Goal: Transaction & Acquisition: Purchase product/service

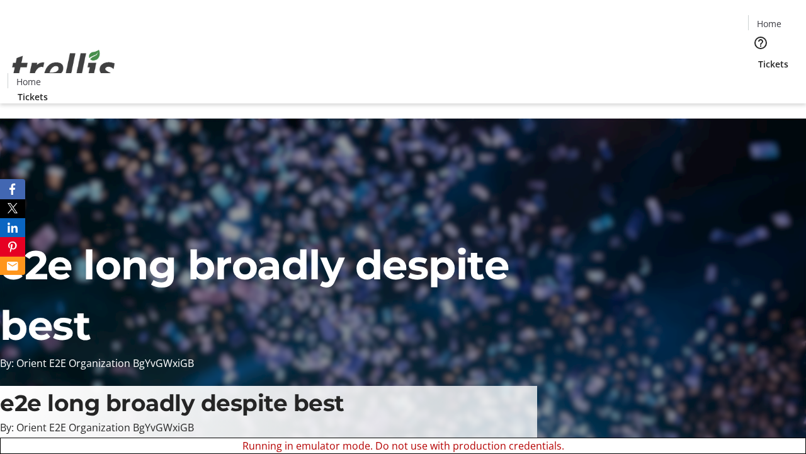
click at [771, 19] on span "Sign Up" at bounding box center [775, 17] width 37 height 15
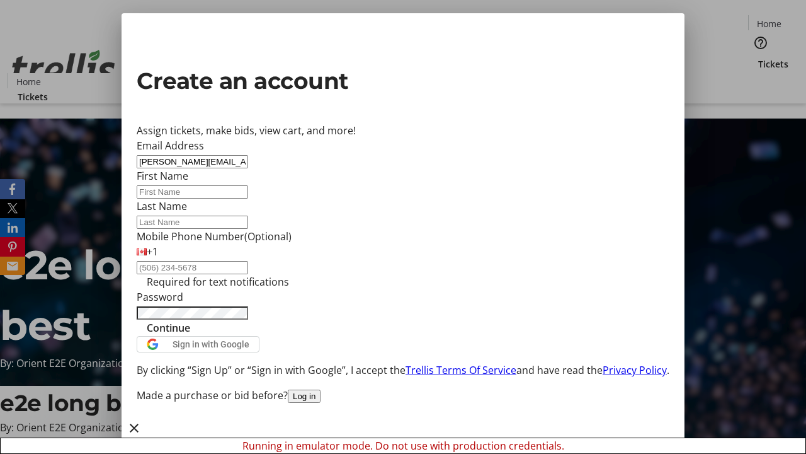
type input "[PERSON_NAME][EMAIL_ADDRESS][DOMAIN_NAME]"
type input "[PERSON_NAME]"
type input "Dare"
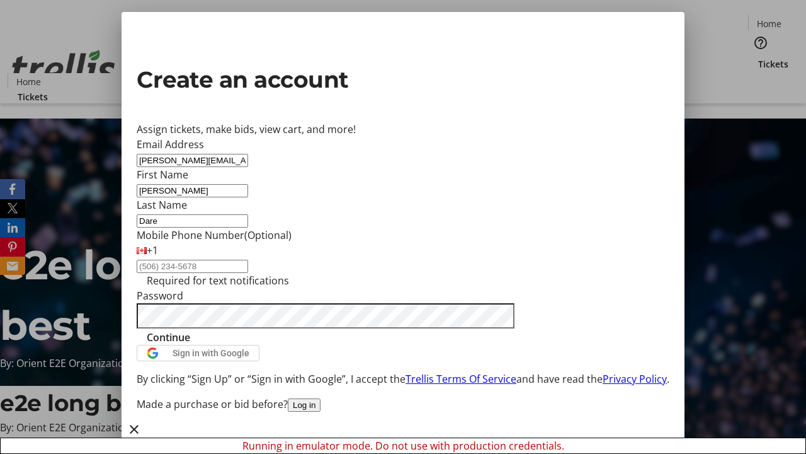
click at [190, 345] on span "Continue" at bounding box center [168, 337] width 43 height 15
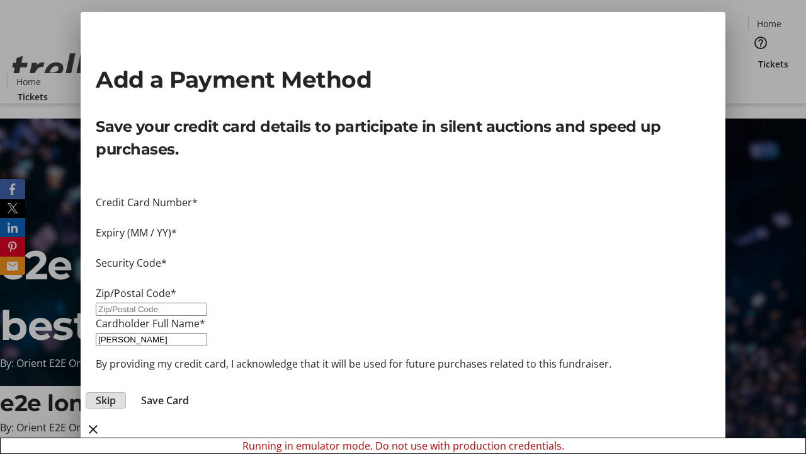
click at [116, 393] on span "Skip" at bounding box center [106, 400] width 20 height 15
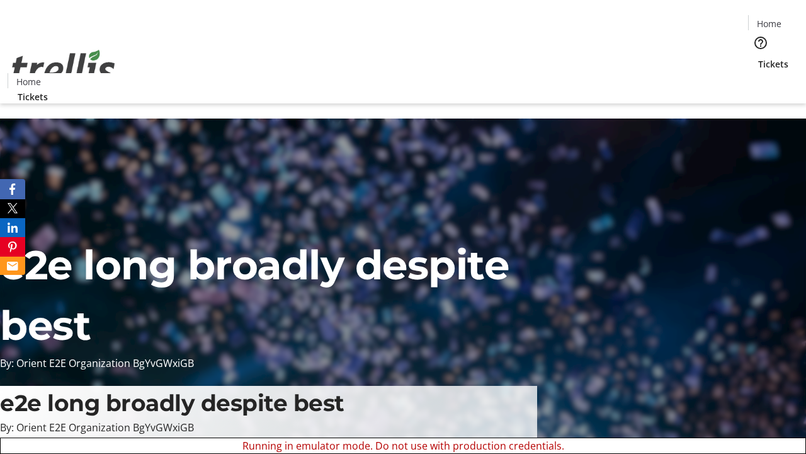
click at [759, 57] on span "Tickets" at bounding box center [774, 63] width 30 height 13
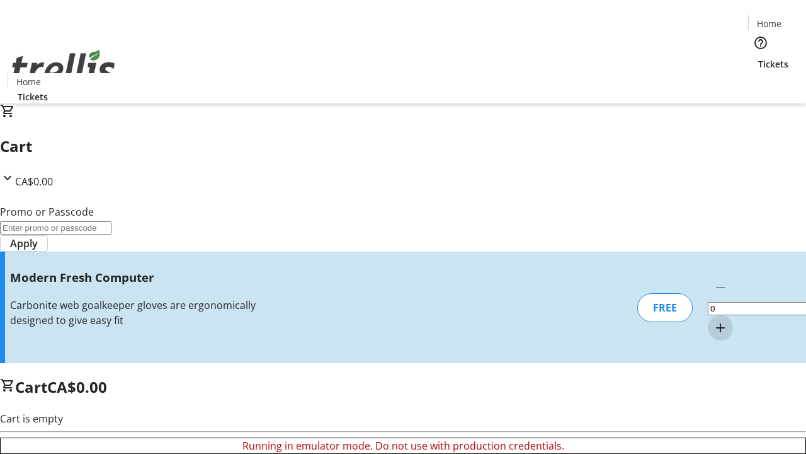
click at [713, 320] on mat-icon "Increment by one" at bounding box center [720, 327] width 15 height 15
type input "1"
